Goal: Transaction & Acquisition: Download file/media

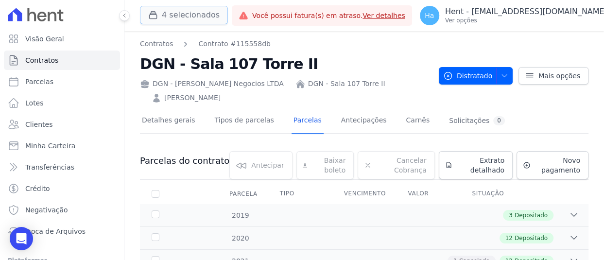
click at [192, 10] on button "4 selecionados" at bounding box center [184, 15] width 88 height 18
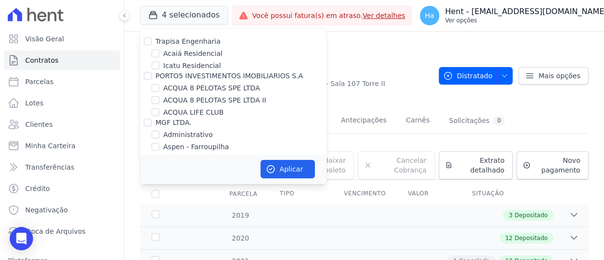
click at [535, 17] on p "Ver opções" at bounding box center [526, 21] width 162 height 8
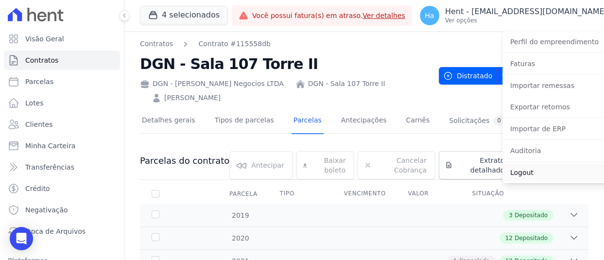
click at [522, 174] on link "Logout" at bounding box center [565, 172] width 124 height 17
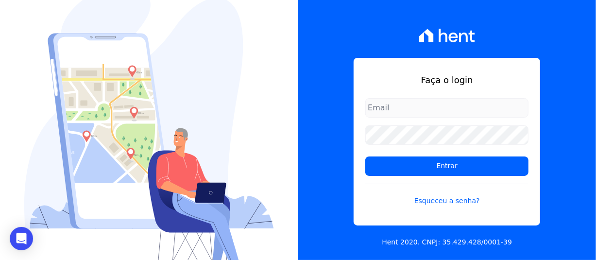
type input "adriane.brito@hent.com.br"
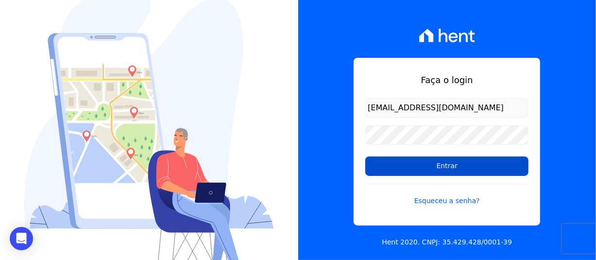
click at [410, 174] on input "Entrar" at bounding box center [447, 166] width 163 height 19
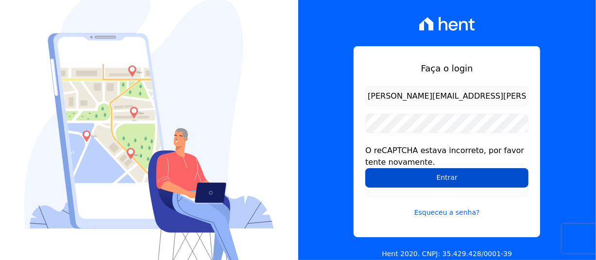
click at [432, 175] on input "Entrar" at bounding box center [447, 177] width 163 height 19
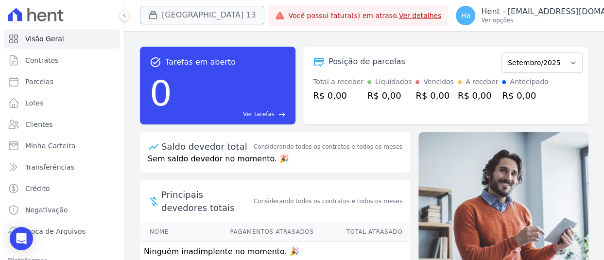
click at [221, 14] on button "[GEOGRAPHIC_DATA] 13" at bounding box center [202, 15] width 124 height 18
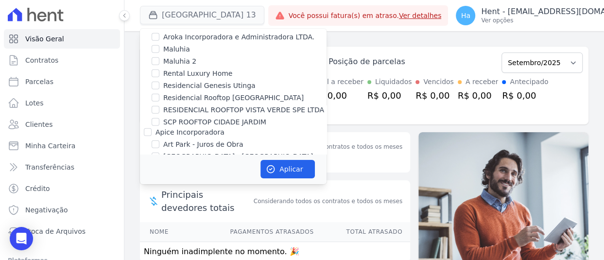
scroll to position [2620, 0]
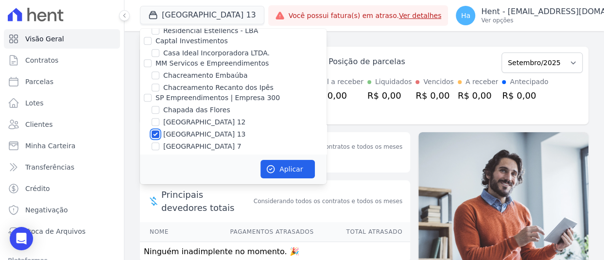
click at [155, 130] on input "Cidade Jardim Etapa 13" at bounding box center [156, 134] width 8 height 8
checkbox input "false"
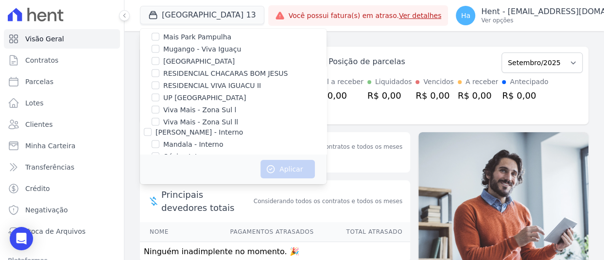
click at [156, 232] on input "MARKA SPE06 EMPREENDIMENTOS E PARTICIPACOES LTDA" at bounding box center [156, 236] width 8 height 8
checkbox input "true"
click at [287, 173] on button "Aplicar" at bounding box center [288, 169] width 54 height 18
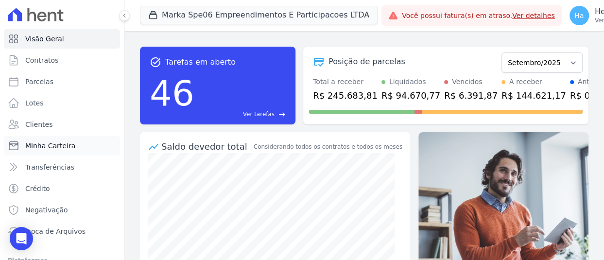
click at [69, 145] on span "Minha Carteira" at bounding box center [50, 146] width 50 height 10
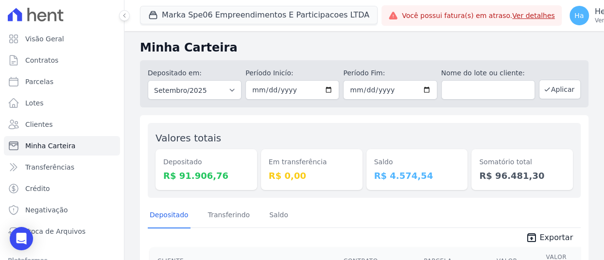
click at [242, 90] on div "Depositado em: Todos os meses Fevereiro/2024 Março/2024 Abril/2024 Maio/2024 Ju…" at bounding box center [364, 83] width 449 height 47
click at [226, 90] on select "Todos os meses Fevereiro/2024 Março/2024 Abril/2024 Maio/2024 Junho/2024 Julho/…" at bounding box center [195, 89] width 94 height 19
select select "08/2025"
click at [148, 80] on select "Todos os meses Fevereiro/2024 Março/2024 Abril/2024 Maio/2024 Junho/2024 Julho/…" at bounding box center [195, 89] width 94 height 19
click at [564, 85] on button "Aplicar" at bounding box center [560, 89] width 42 height 19
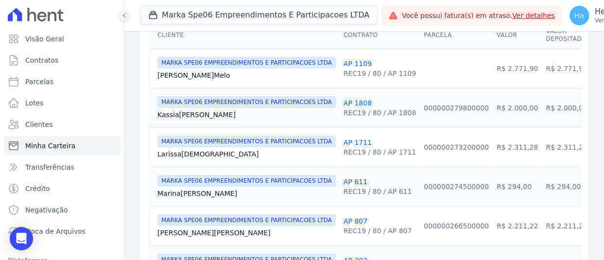
scroll to position [170, 0]
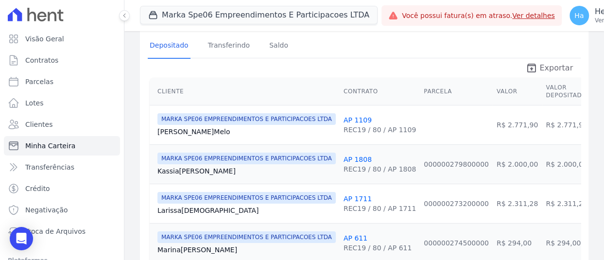
click at [551, 67] on span "Exportar" at bounding box center [557, 68] width 34 height 12
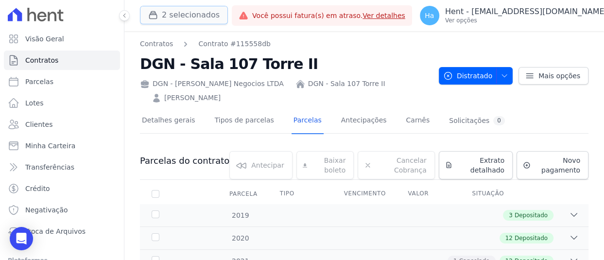
click at [192, 9] on button "2 selecionados" at bounding box center [184, 15] width 88 height 18
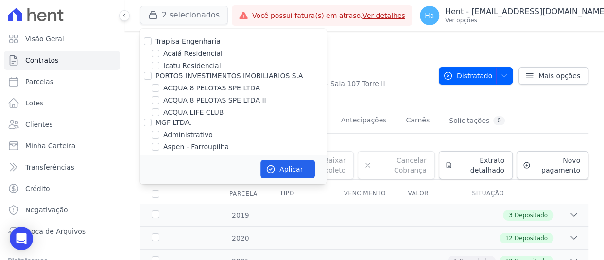
scroll to position [1052, 0]
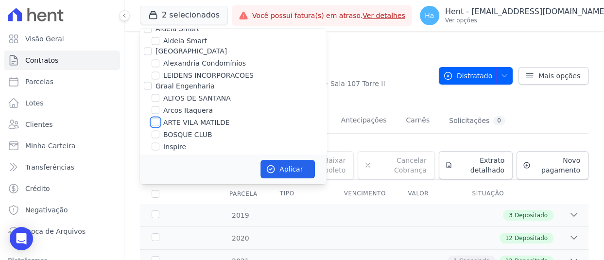
click at [156, 118] on input "ARTE VILA MATILDE" at bounding box center [156, 122] width 8 height 8
checkbox input "true"
click at [292, 173] on button "Aplicar" at bounding box center [288, 169] width 54 height 18
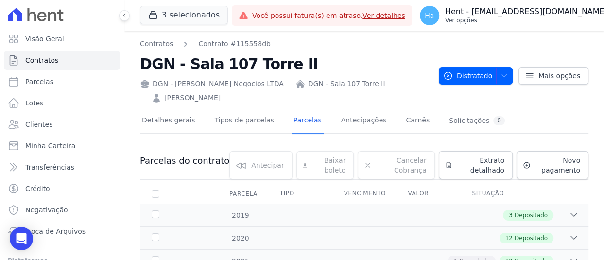
click at [503, 22] on p "Ver opções" at bounding box center [526, 21] width 162 height 8
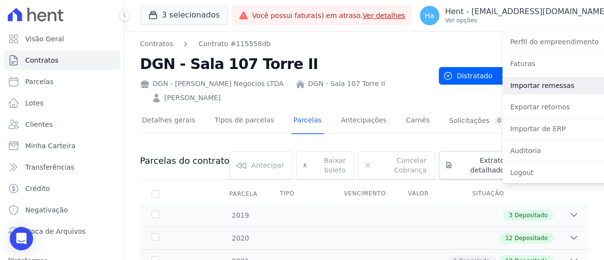
click at [523, 87] on link "Importar remessas" at bounding box center [565, 85] width 124 height 17
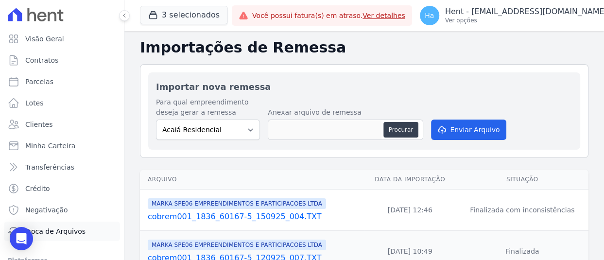
click at [63, 228] on span "Troca de Arquivos" at bounding box center [55, 231] width 60 height 10
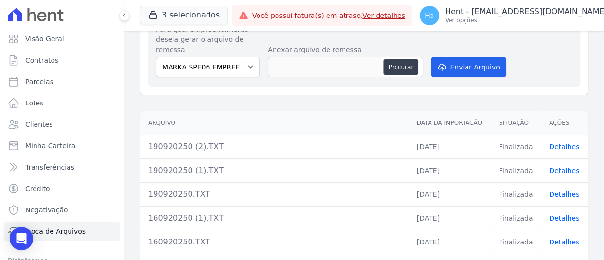
scroll to position [123, 0]
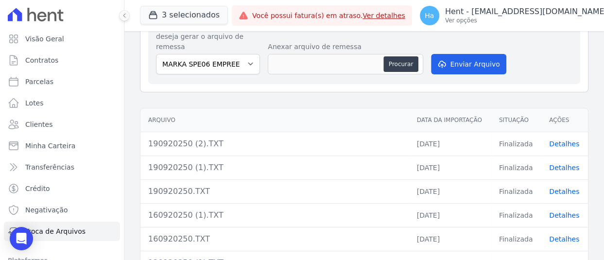
click at [553, 145] on link "Detalhes" at bounding box center [564, 144] width 30 height 8
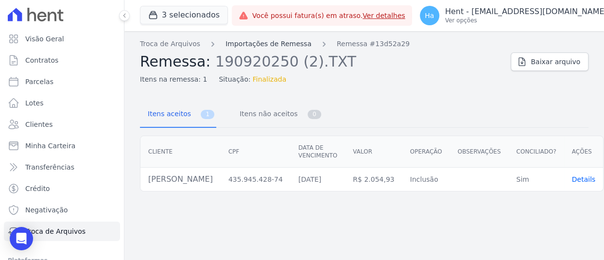
click at [253, 42] on link "Importações de Remessa" at bounding box center [269, 44] width 86 height 10
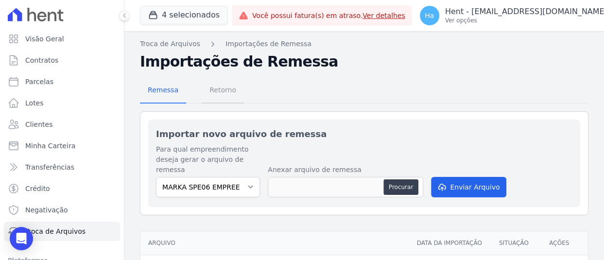
click at [228, 89] on span "Retorno" at bounding box center [223, 89] width 38 height 19
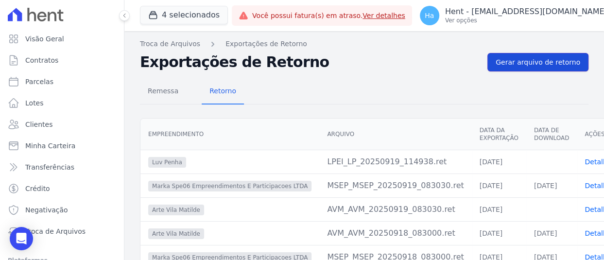
click at [529, 56] on link "Gerar arquivo de retorno" at bounding box center [538, 62] width 101 height 18
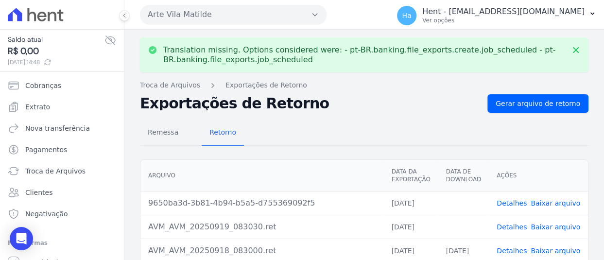
click at [311, 11] on icon "button" at bounding box center [315, 15] width 8 height 8
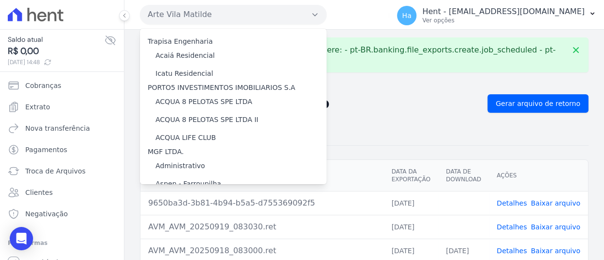
scroll to position [7209, 0]
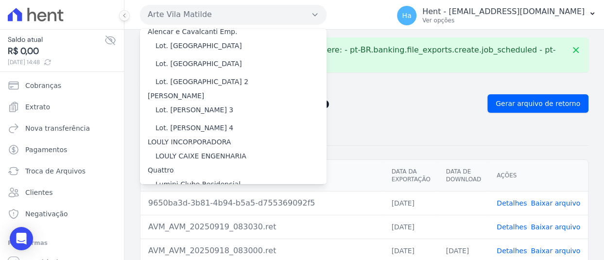
click at [181, 244] on label "LUV PENHA" at bounding box center [175, 249] width 38 height 10
click at [0, 0] on input "LUV PENHA" at bounding box center [0, 0] width 0 height 0
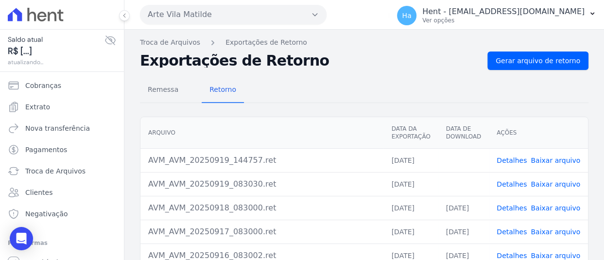
click at [304, 19] on button "Arte Vila Matilde" at bounding box center [233, 14] width 187 height 19
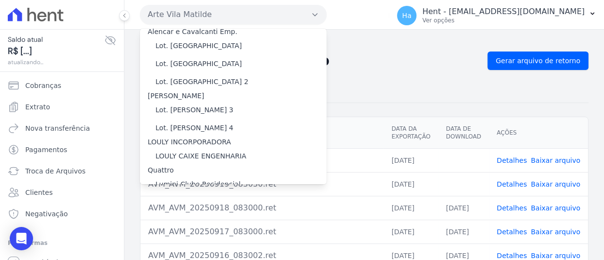
click at [174, 244] on label "LUV PENHA" at bounding box center [175, 249] width 38 height 10
click at [0, 0] on input "LUV PENHA" at bounding box center [0, 0] width 0 height 0
click at [174, 244] on label "LUV PENHA" at bounding box center [175, 249] width 38 height 10
click at [0, 0] on input "LUV PENHA" at bounding box center [0, 0] width 0 height 0
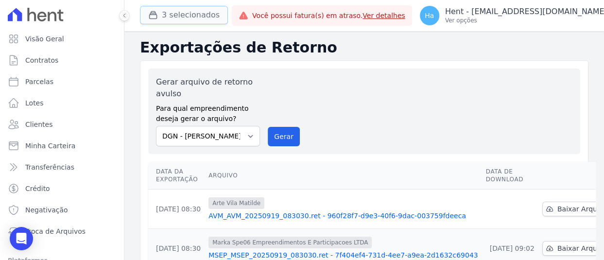
click at [190, 14] on button "3 selecionados" at bounding box center [184, 15] width 88 height 18
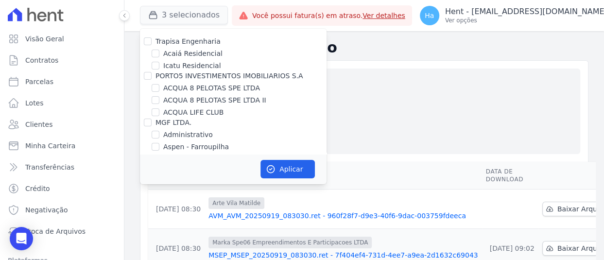
scroll to position [5360, 0]
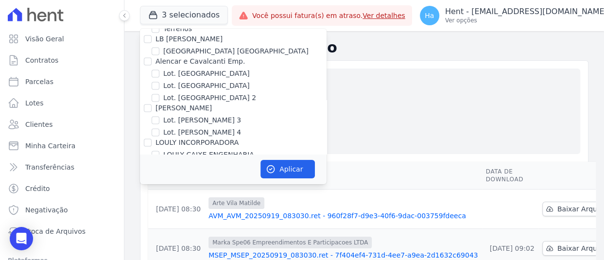
click at [150, 208] on input "ACL CONSTRUTORA E INCORPORADORA LTDA" at bounding box center [148, 212] width 8 height 8
checkbox input "true"
click at [287, 170] on button "Aplicar" at bounding box center [288, 169] width 54 height 18
click at [521, 26] on button "Ha Hent - [EMAIL_ADDRESS][DOMAIN_NAME] Ver opções" at bounding box center [519, 15] width 215 height 27
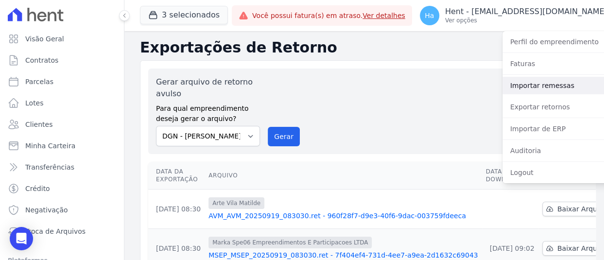
click at [512, 89] on link "Importar remessas" at bounding box center [565, 85] width 124 height 17
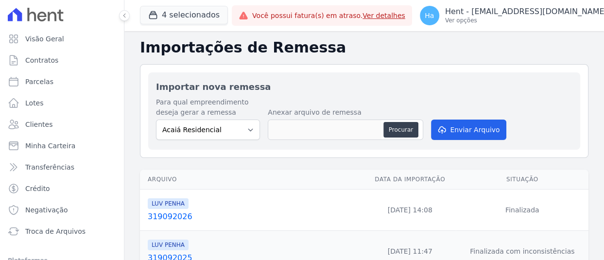
click at [172, 214] on link "319092026" at bounding box center [254, 217] width 212 height 12
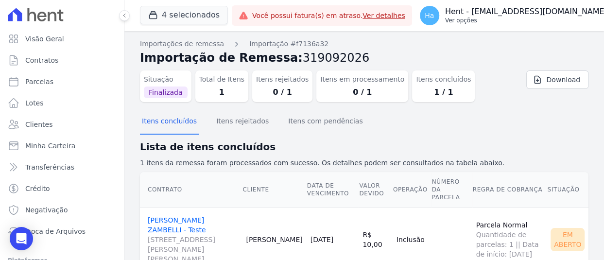
click at [548, 7] on p "Hent - [EMAIL_ADDRESS][DOMAIN_NAME]" at bounding box center [526, 12] width 162 height 10
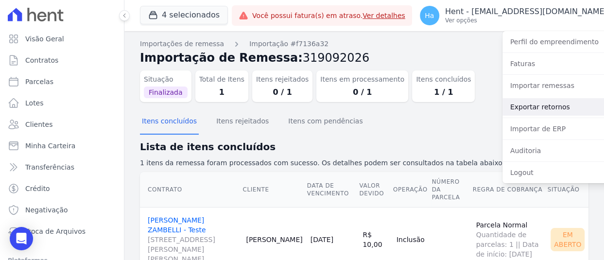
click at [518, 106] on link "Exportar retornos" at bounding box center [565, 106] width 124 height 17
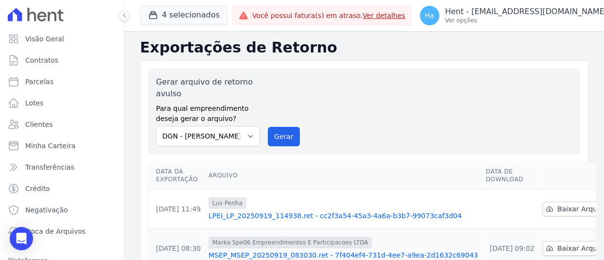
click at [243, 138] on select "Acaiá Residencial ACQUA 8 PELOTAS SPE LTDA ACQUA 8 PELOTAS SPE LTDA II ACQUA LI…" at bounding box center [208, 136] width 104 height 20
select select "a68ccb25-01c7-4765-a105-c93e35a98414"
click at [156, 126] on select "Acaiá Residencial ACQUA 8 PELOTAS SPE LTDA ACQUA 8 PELOTAS SPE LTDA II ACQUA LI…" at bounding box center [208, 136] width 104 height 20
click at [280, 135] on button "Gerar" at bounding box center [284, 136] width 32 height 19
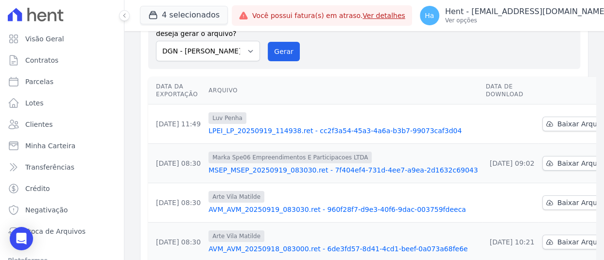
scroll to position [173, 0]
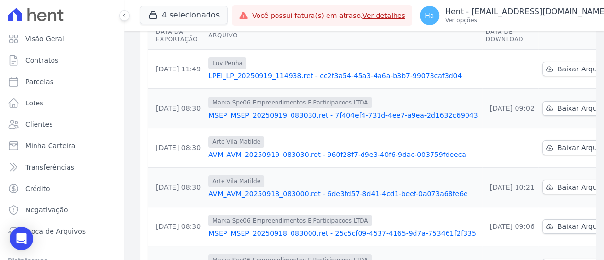
click at [404, 77] on link "LPEI_LP_20250919_114938.ret - cc2f3a54-45a3-4a6a-b3b7-99073caf3d04" at bounding box center [343, 76] width 269 height 10
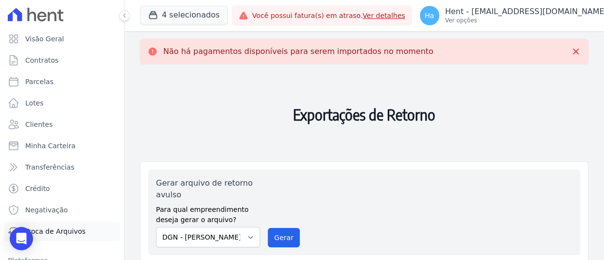
click at [76, 232] on span "Troca de Arquivos" at bounding box center [55, 231] width 60 height 10
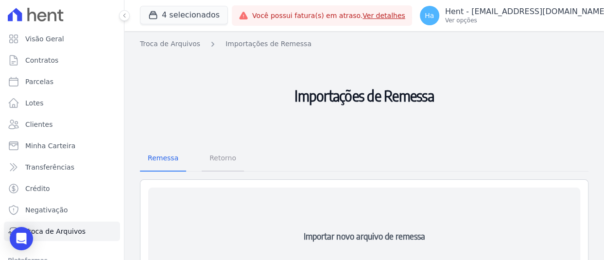
click at [228, 164] on span "Retorno" at bounding box center [223, 157] width 38 height 19
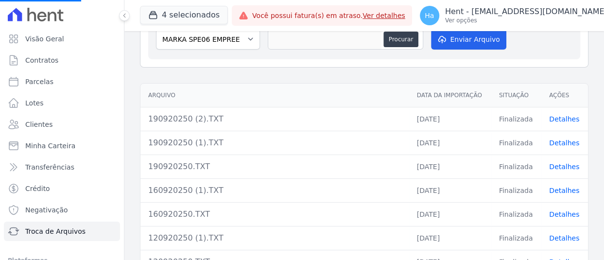
scroll to position [287, 0]
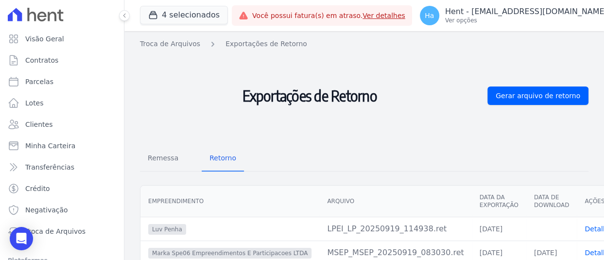
click at [585, 225] on link "Detalhes" at bounding box center [600, 229] width 30 height 8
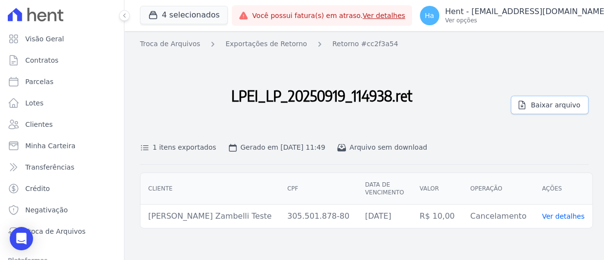
click at [549, 105] on span "Baixar arquivo" at bounding box center [556, 105] width 50 height 10
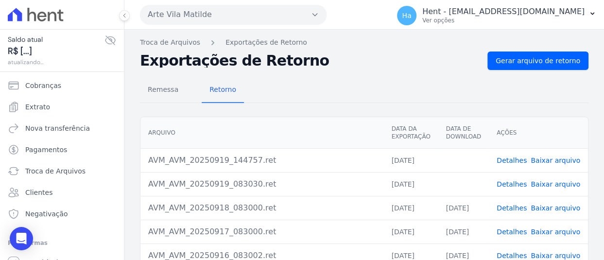
click at [316, 19] on button "Arte Vila Matilde" at bounding box center [233, 14] width 187 height 19
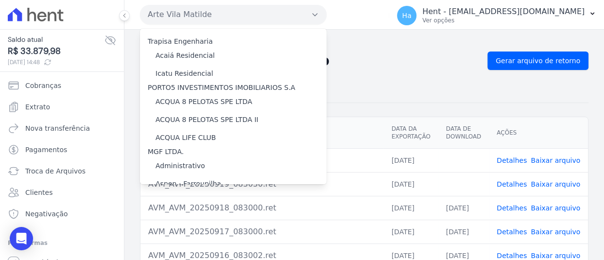
scroll to position [7209, 0]
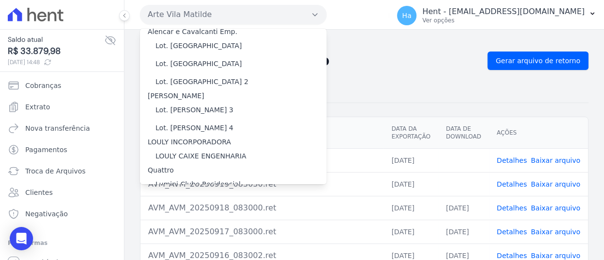
click at [175, 244] on label "LUV PENHA" at bounding box center [175, 249] width 38 height 10
click at [0, 0] on input "LUV PENHA" at bounding box center [0, 0] width 0 height 0
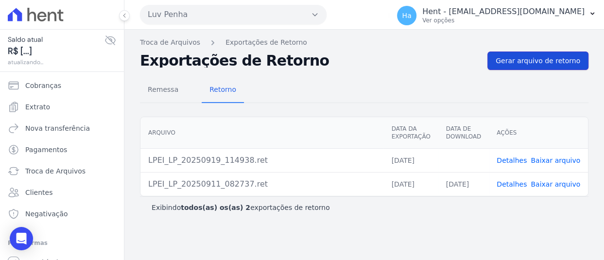
click at [547, 63] on span "Gerar arquivo de retorno" at bounding box center [538, 61] width 85 height 10
click at [517, 161] on link "Detalhes" at bounding box center [512, 161] width 30 height 8
